Goal: Task Accomplishment & Management: Manage account settings

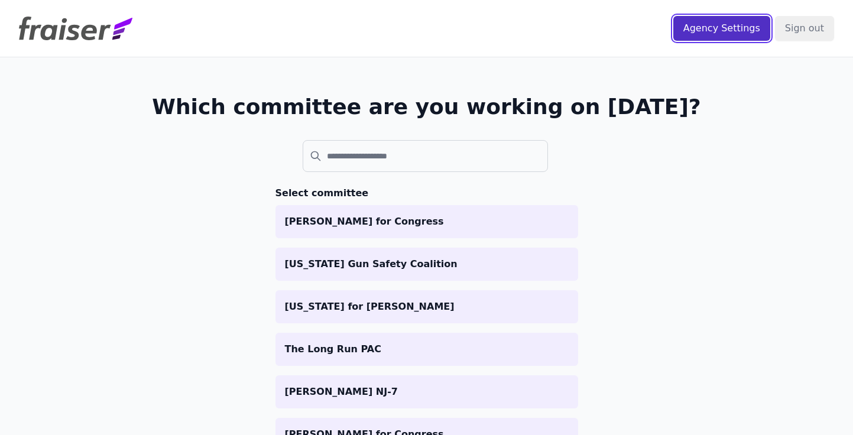
click at [715, 31] on input "Agency Settings" at bounding box center [721, 28] width 97 height 25
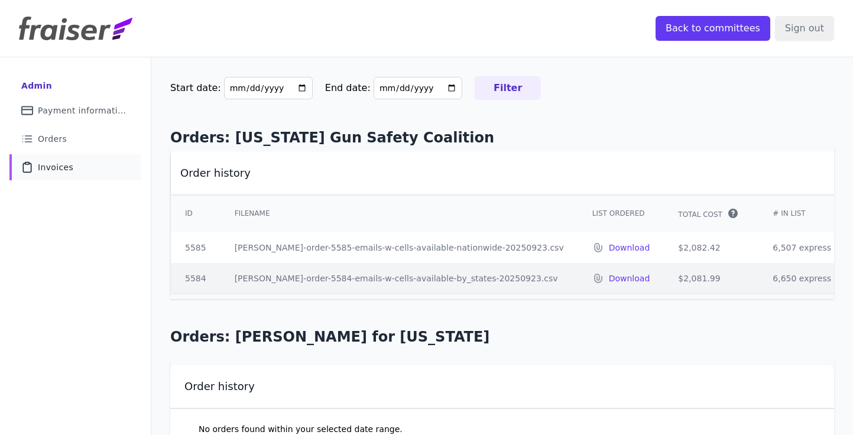
click at [68, 167] on span "Invoices" at bounding box center [55, 167] width 35 height 12
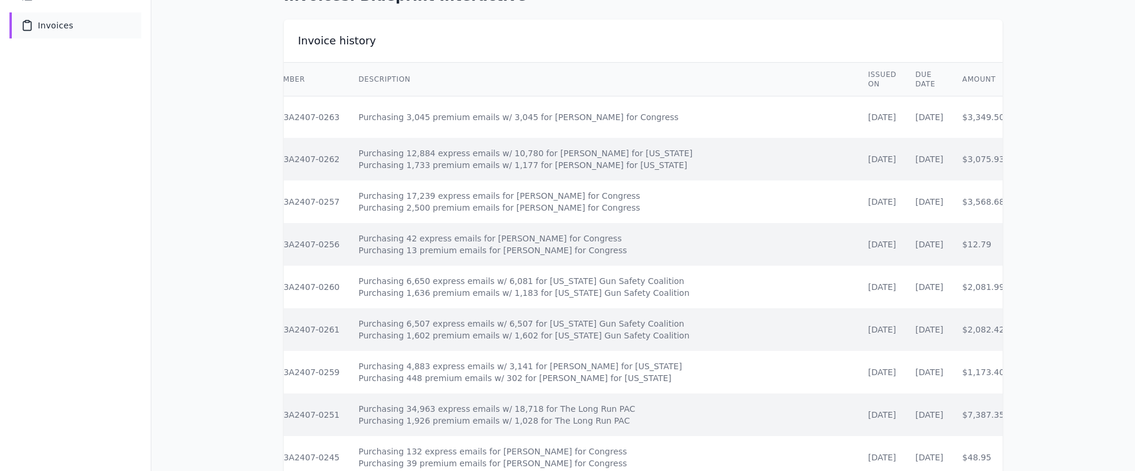
scroll to position [0, 25]
